Goal: Task Accomplishment & Management: Manage account settings

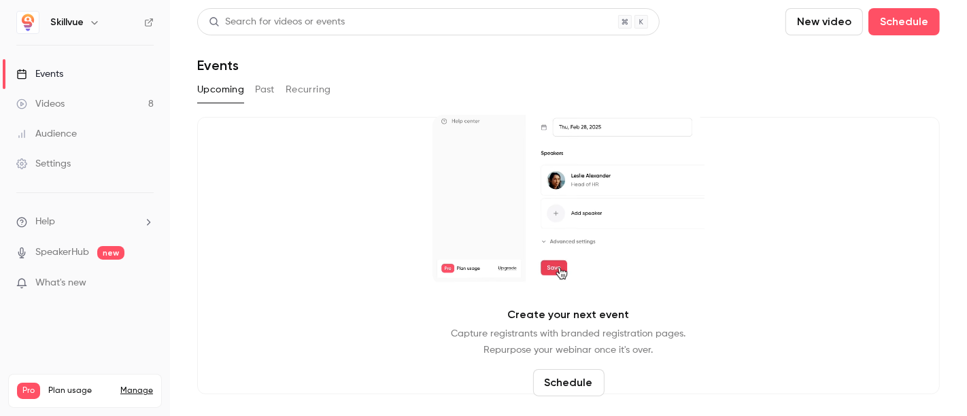
click at [148, 385] on link "Manage" at bounding box center [136, 390] width 33 height 11
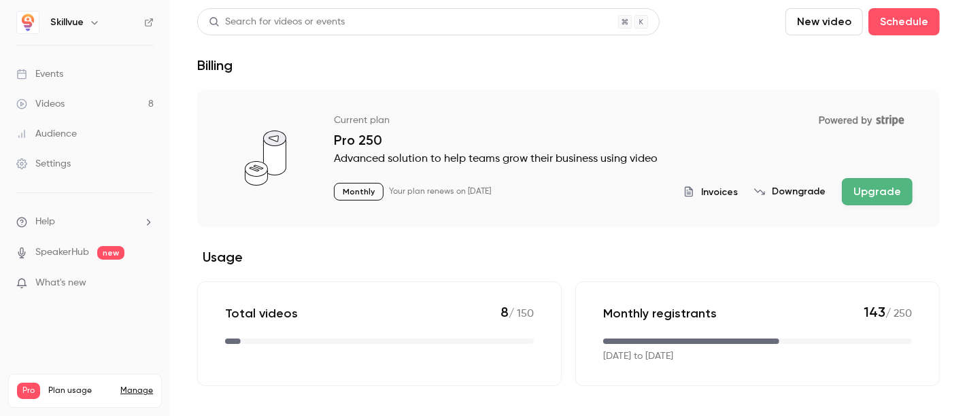
click at [723, 194] on span "Invoices" at bounding box center [719, 192] width 37 height 14
